Goal: Task Accomplishment & Management: Use online tool/utility

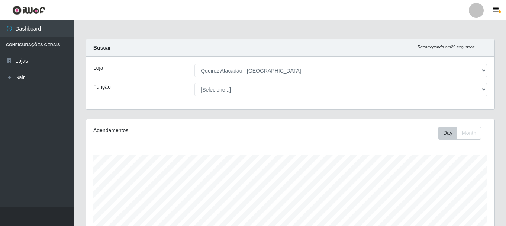
select select "464"
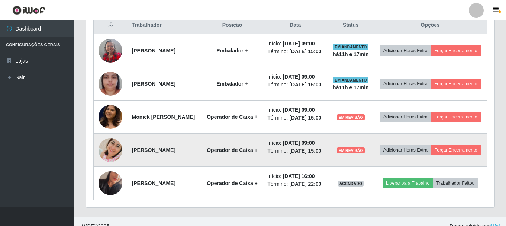
scroll to position [329, 0]
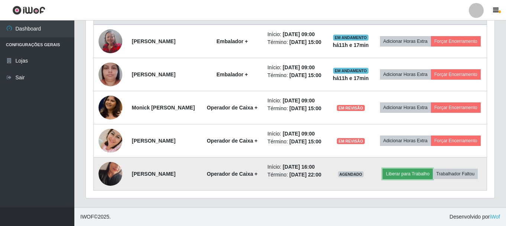
click at [433, 168] on button "Liberar para Trabalho" at bounding box center [407, 173] width 50 height 10
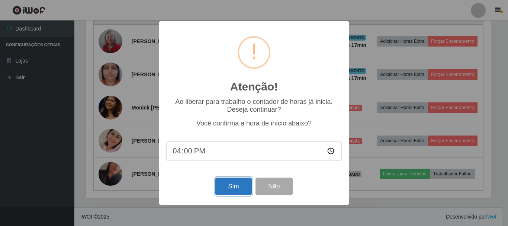
click at [244, 195] on button "Sim" at bounding box center [233, 185] width 36 height 17
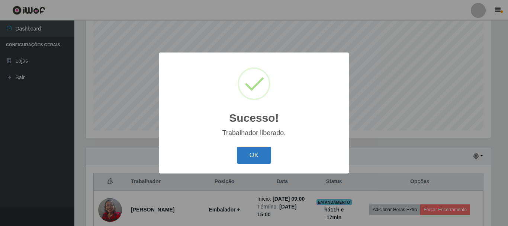
click at [251, 155] on button "OK" at bounding box center [254, 154] width 35 height 17
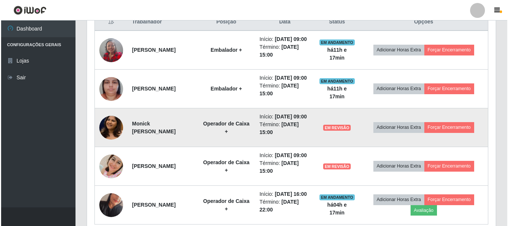
scroll to position [182, 0]
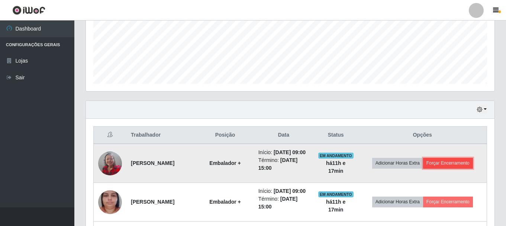
click at [454, 163] on button "Forçar Encerramento" at bounding box center [448, 163] width 50 height 10
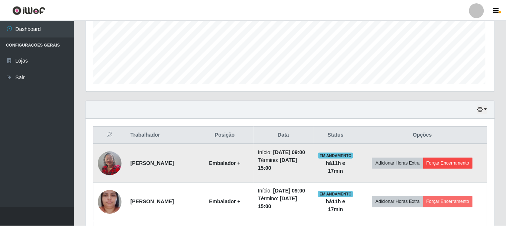
scroll to position [154, 405]
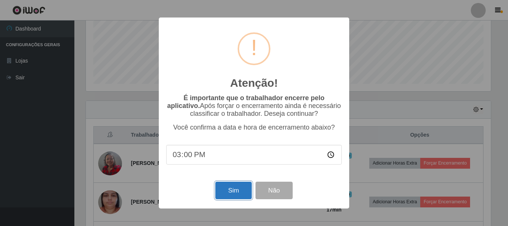
click at [224, 190] on button "Sim" at bounding box center [233, 189] width 36 height 17
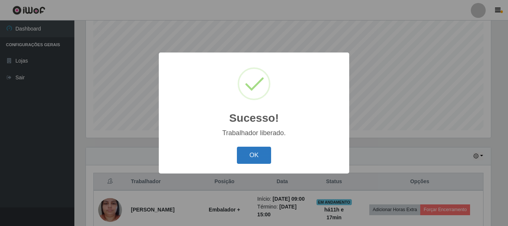
click at [254, 152] on button "OK" at bounding box center [254, 154] width 35 height 17
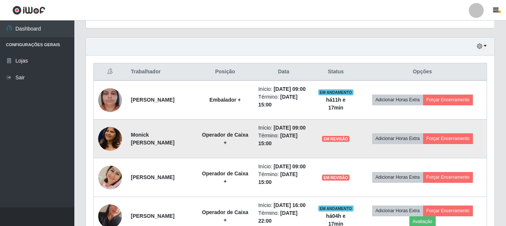
scroll to position [247, 0]
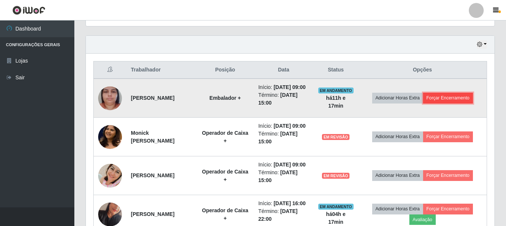
click at [445, 103] on button "Forçar Encerramento" at bounding box center [448, 98] width 50 height 10
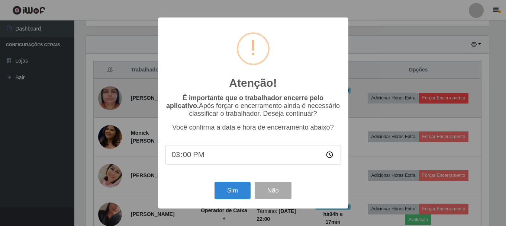
scroll to position [154, 405]
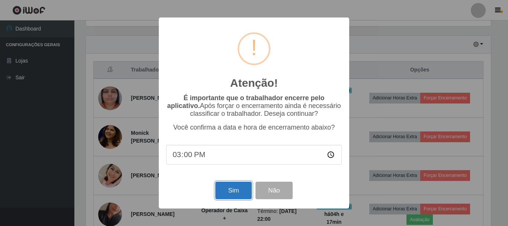
click at [232, 191] on button "Sim" at bounding box center [233, 189] width 36 height 17
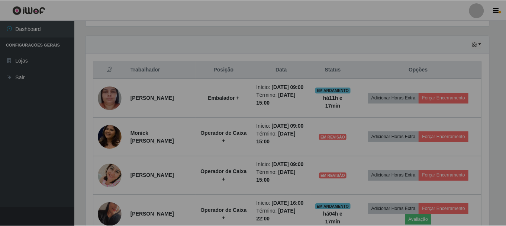
scroll to position [0, 0]
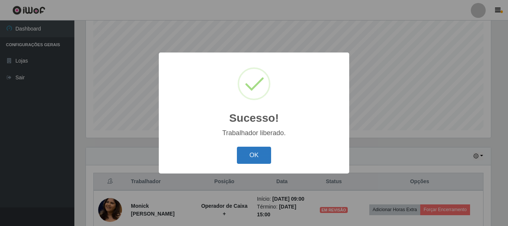
click at [259, 157] on button "OK" at bounding box center [254, 154] width 35 height 17
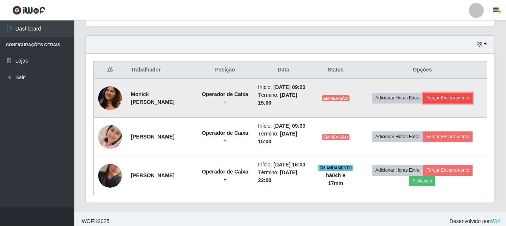
click at [465, 99] on button "Forçar Encerramento" at bounding box center [448, 98] width 50 height 10
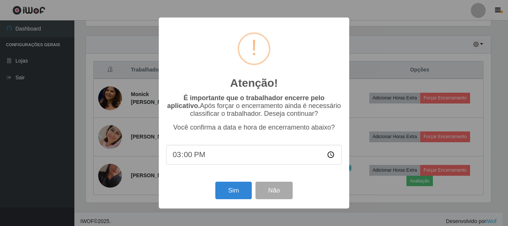
click at [231, 182] on div "Sim Não" at bounding box center [253, 189] width 175 height 21
click at [231, 195] on button "Sim" at bounding box center [233, 189] width 36 height 17
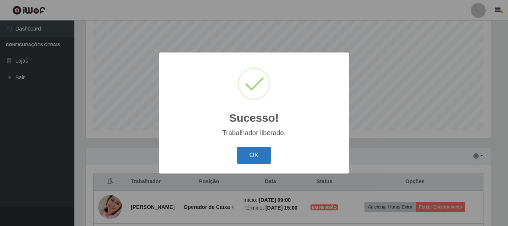
click at [250, 153] on button "OK" at bounding box center [254, 154] width 35 height 17
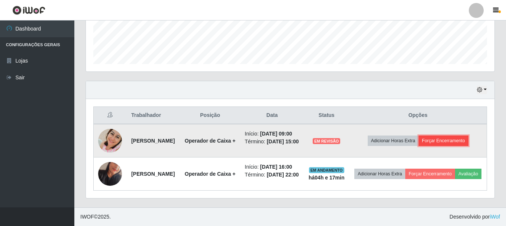
click at [448, 135] on button "Forçar Encerramento" at bounding box center [443, 140] width 50 height 10
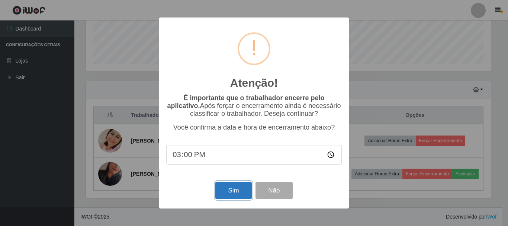
click at [246, 199] on button "Sim" at bounding box center [233, 189] width 36 height 17
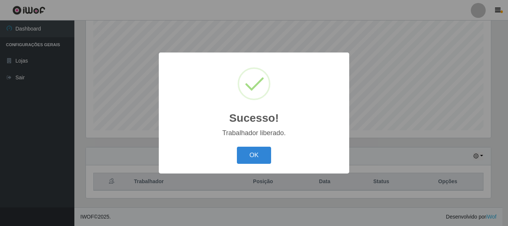
click at [258, 142] on div "Sucesso! × Trabalhador liberado. OK Cancel" at bounding box center [254, 112] width 190 height 120
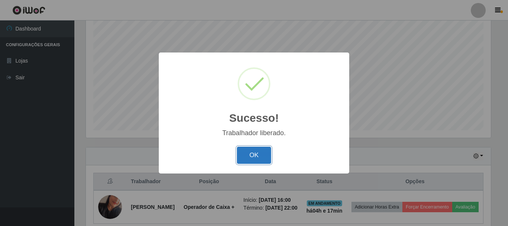
click at [258, 150] on button "OK" at bounding box center [254, 154] width 35 height 17
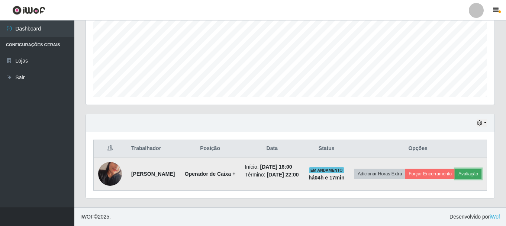
click at [455, 174] on button "Avaliação" at bounding box center [468, 173] width 26 height 10
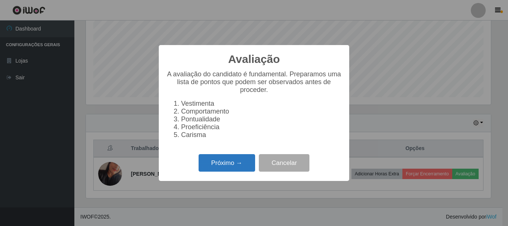
click at [235, 167] on button "Próximo →" at bounding box center [226, 162] width 56 height 17
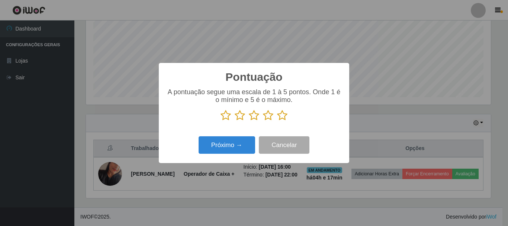
click at [283, 119] on icon at bounding box center [282, 115] width 10 height 11
click at [277, 121] on input "radio" at bounding box center [277, 121] width 0 height 0
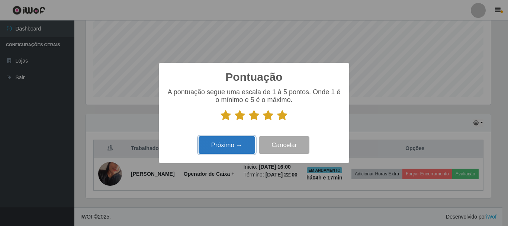
click at [246, 152] on button "Próximo →" at bounding box center [226, 144] width 56 height 17
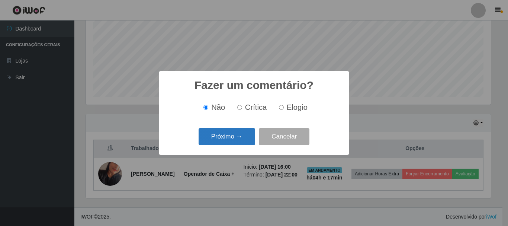
click at [245, 138] on button "Próximo →" at bounding box center [226, 136] width 56 height 17
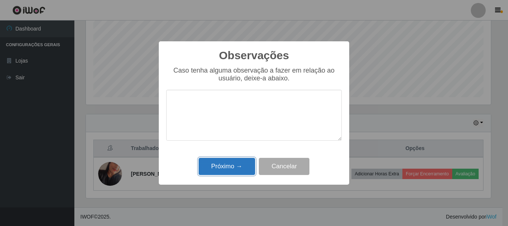
click at [239, 169] on button "Próximo →" at bounding box center [226, 166] width 56 height 17
